Goal: Information Seeking & Learning: Learn about a topic

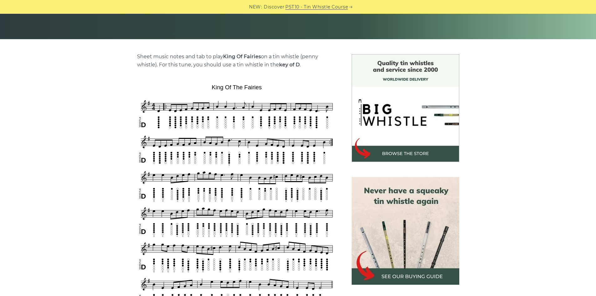
scroll to position [156, 0]
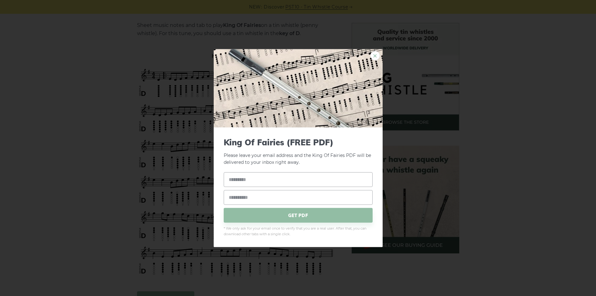
click at [373, 54] on link "×" at bounding box center [374, 55] width 9 height 9
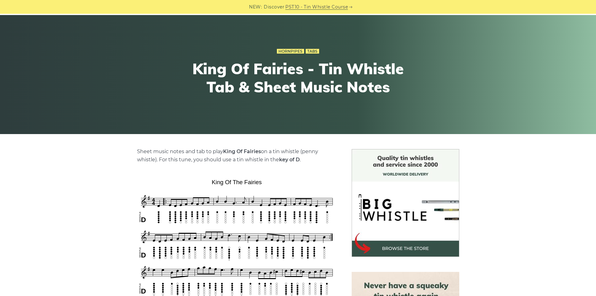
scroll to position [0, 0]
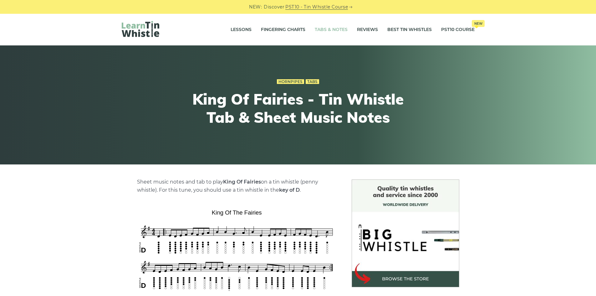
click at [334, 28] on link "Tabs & Notes" at bounding box center [331, 30] width 33 height 16
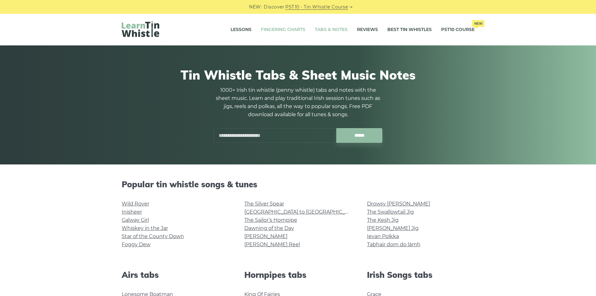
click at [287, 25] on link "Fingering Charts" at bounding box center [283, 30] width 44 height 16
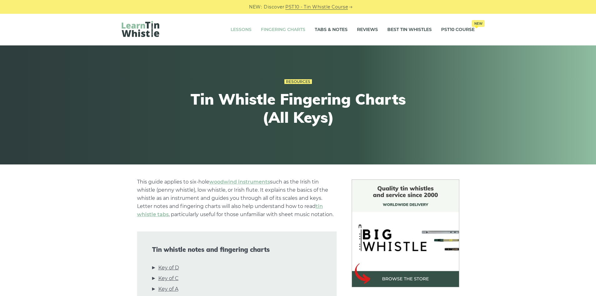
click at [242, 31] on link "Lessons" at bounding box center [240, 30] width 21 height 16
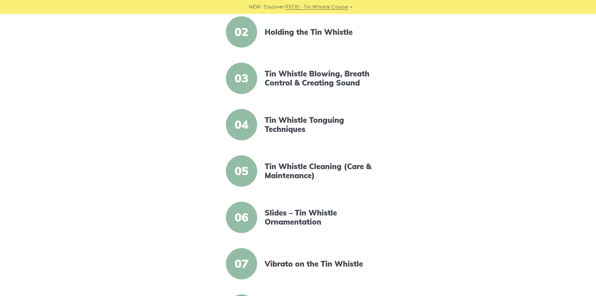
scroll to position [250, 0]
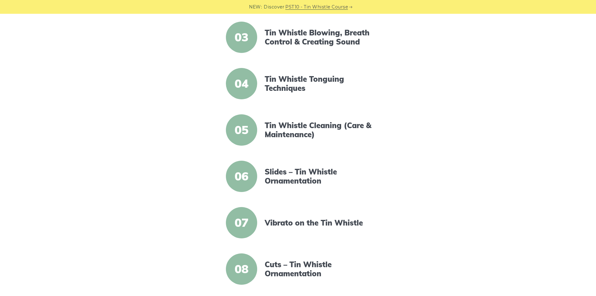
click at [240, 83] on span "04" at bounding box center [241, 83] width 31 height 31
click at [274, 87] on link "Tin Whistle Tonguing Techniques" at bounding box center [319, 83] width 108 height 18
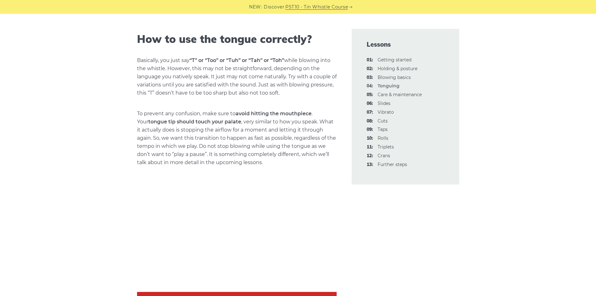
scroll to position [438, 0]
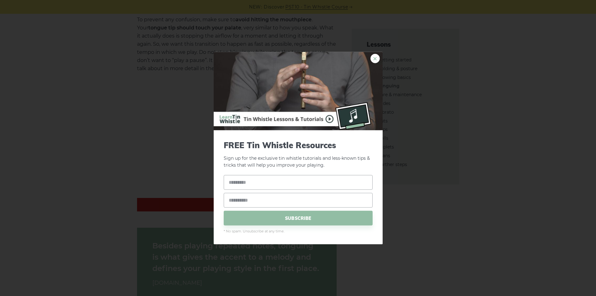
click at [378, 59] on link "×" at bounding box center [374, 57] width 9 height 9
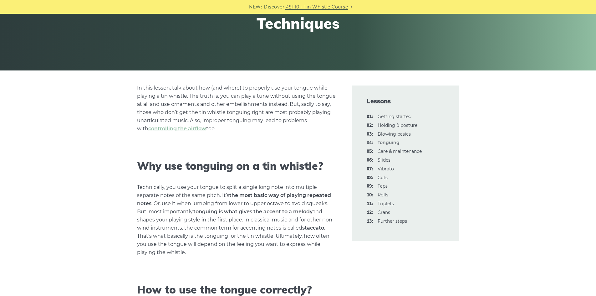
scroll to position [0, 0]
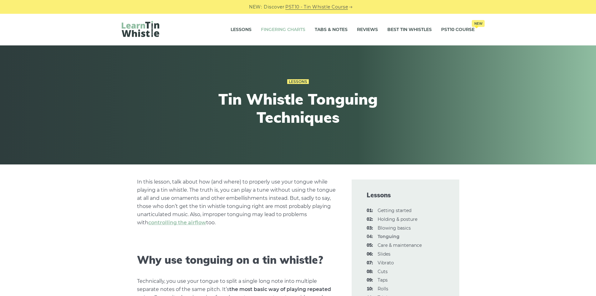
click at [296, 29] on link "Fingering Charts" at bounding box center [283, 30] width 44 height 16
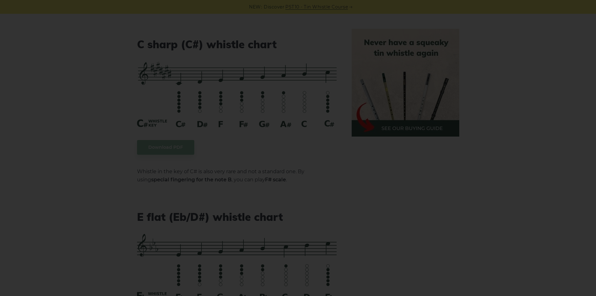
scroll to position [2158, 0]
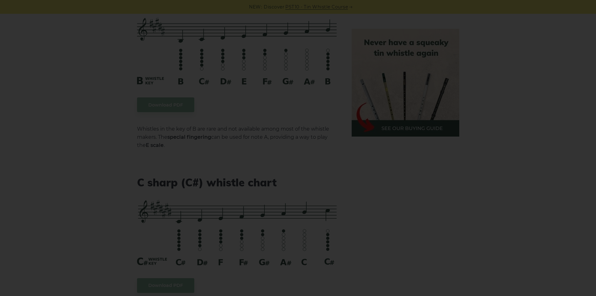
click at [585, 147] on div "×" at bounding box center [298, 148] width 596 height 296
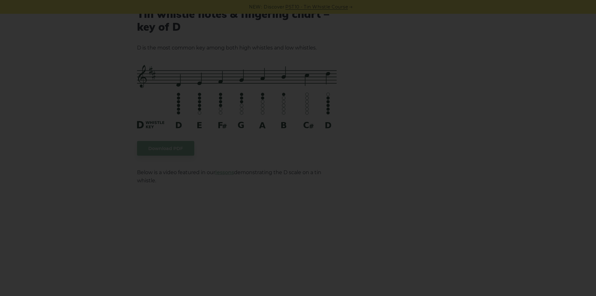
scroll to position [0, 0]
